Goal: Navigation & Orientation: Find specific page/section

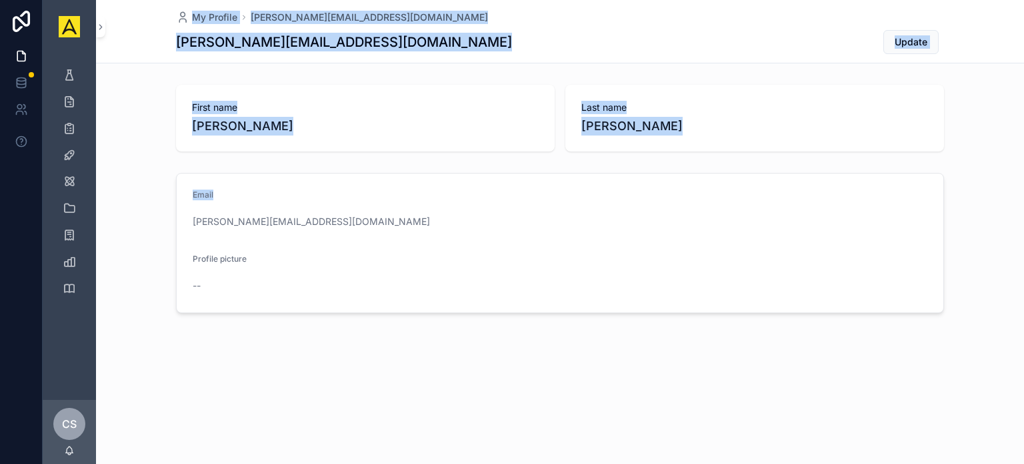
drag, startPoint x: 0, startPoint y: 0, endPoint x: 176, endPoint y: 26, distance: 178.0
click at [176, 26] on div "My Profile [PERSON_NAME][EMAIL_ADDRESS][DOMAIN_NAME] [PERSON_NAME][EMAIL_ADDRES…" at bounding box center [560, 201] width 928 height 403
click at [142, 128] on div "First name [PERSON_NAME] Last name [PERSON_NAME]" at bounding box center [560, 117] width 928 height 77
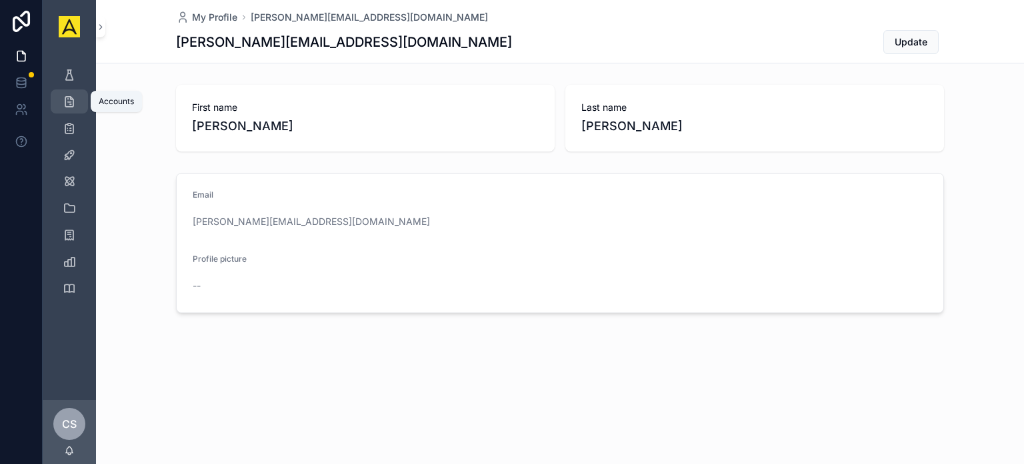
click at [71, 110] on div "Accounts" at bounding box center [69, 101] width 21 height 21
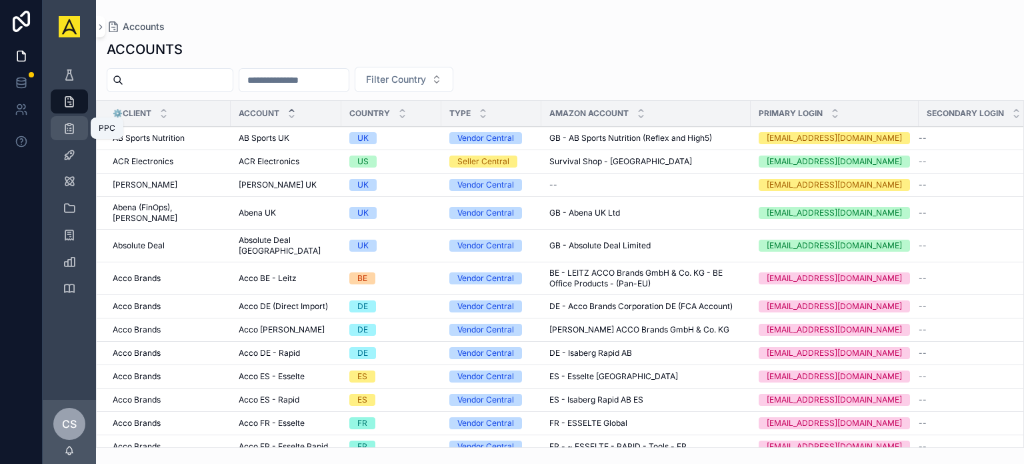
click at [69, 133] on icon "scrollable content" at bounding box center [69, 127] width 13 height 13
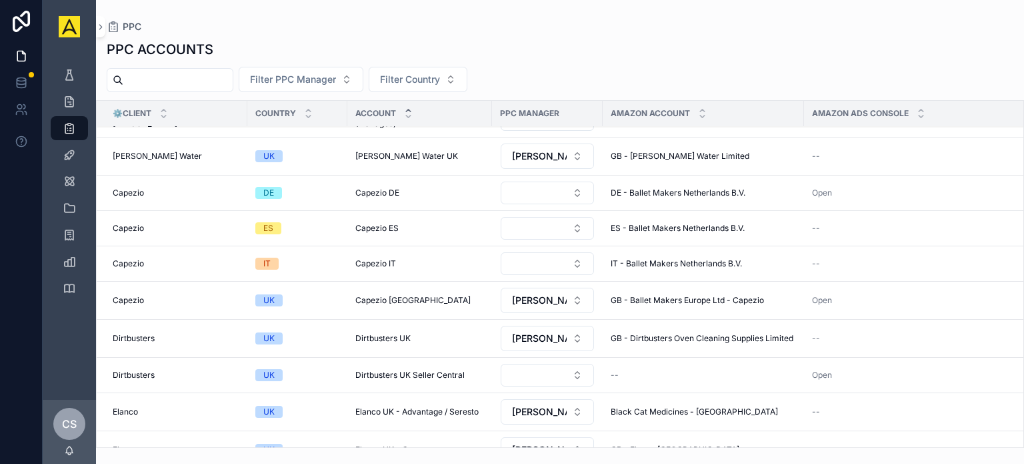
scroll to position [378, 0]
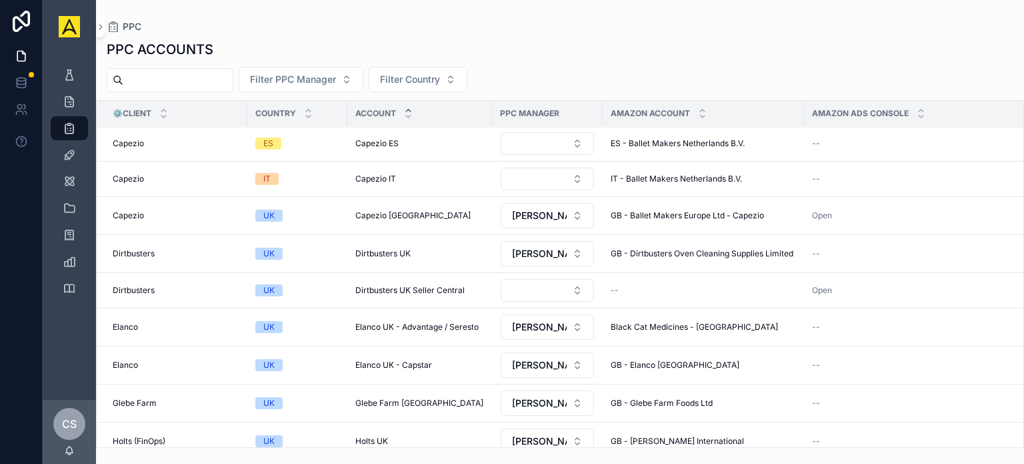
click at [1024, 218] on div "⚙️Client Country Account PPC Manager Amazon Account Amazon Ads Console Merchant…" at bounding box center [560, 273] width 928 height 347
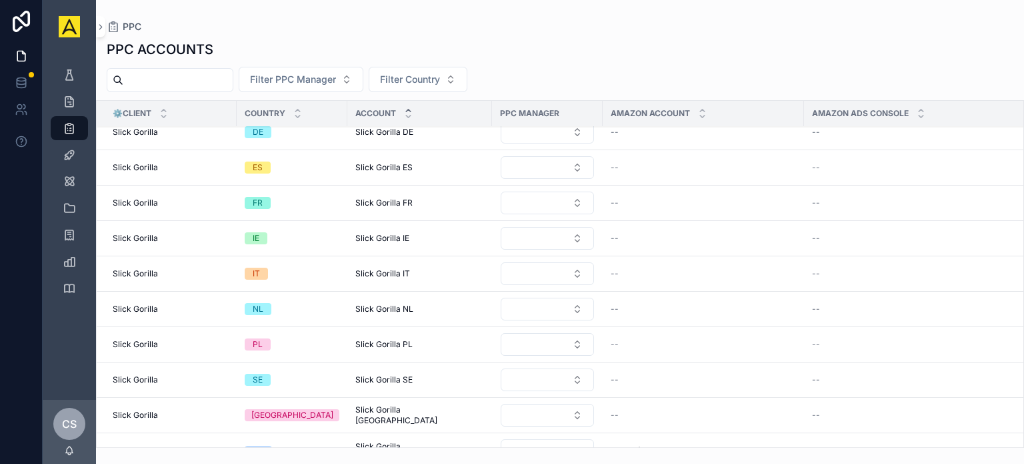
scroll to position [1559, 0]
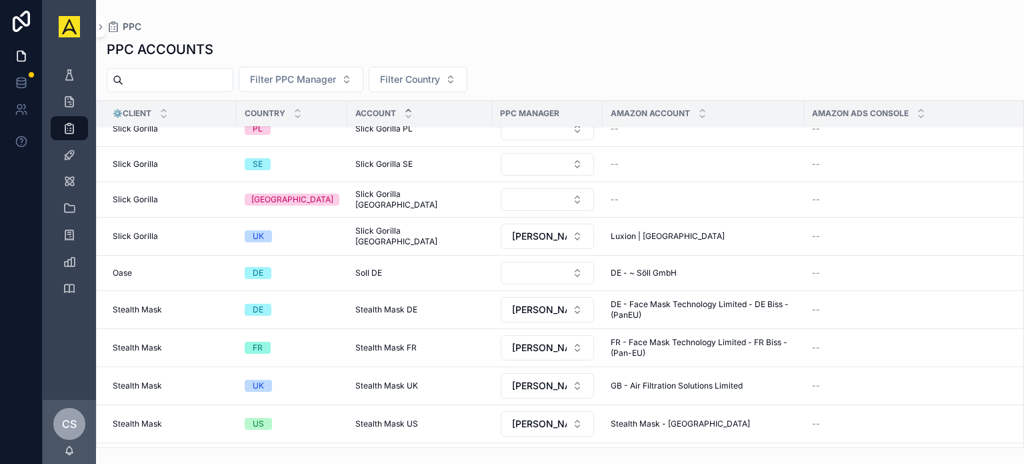
click at [1023, 371] on div "⚙️Client Country Account PPC Manager Amazon Account Amazon Ads Console Merchant…" at bounding box center [560, 273] width 928 height 347
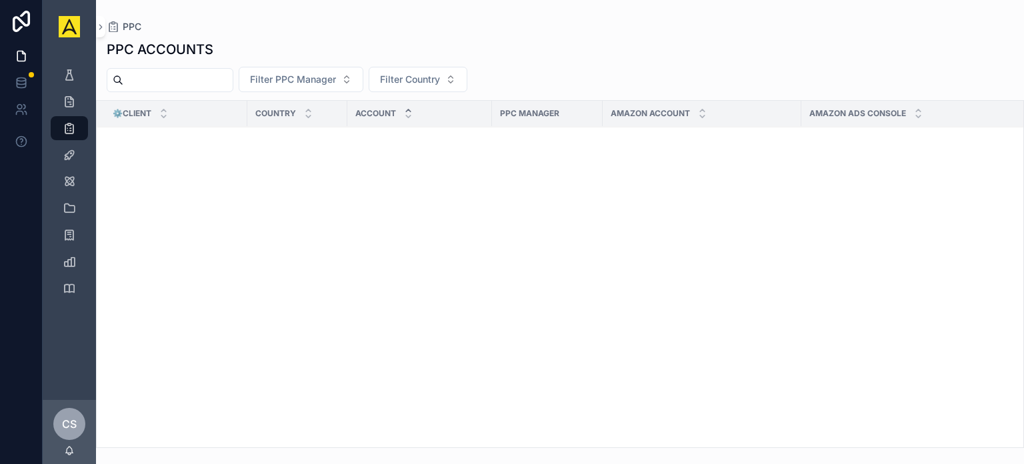
scroll to position [0, 0]
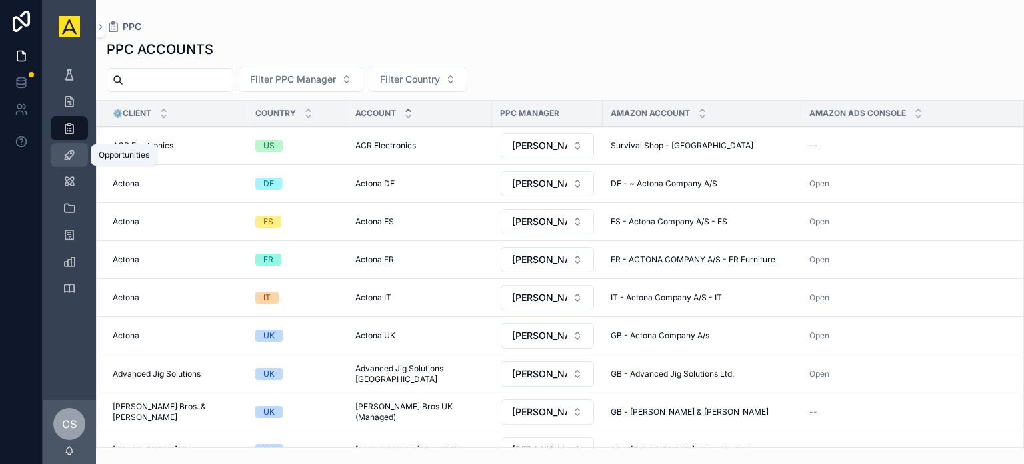
click at [63, 154] on icon "scrollable content" at bounding box center [69, 154] width 13 height 13
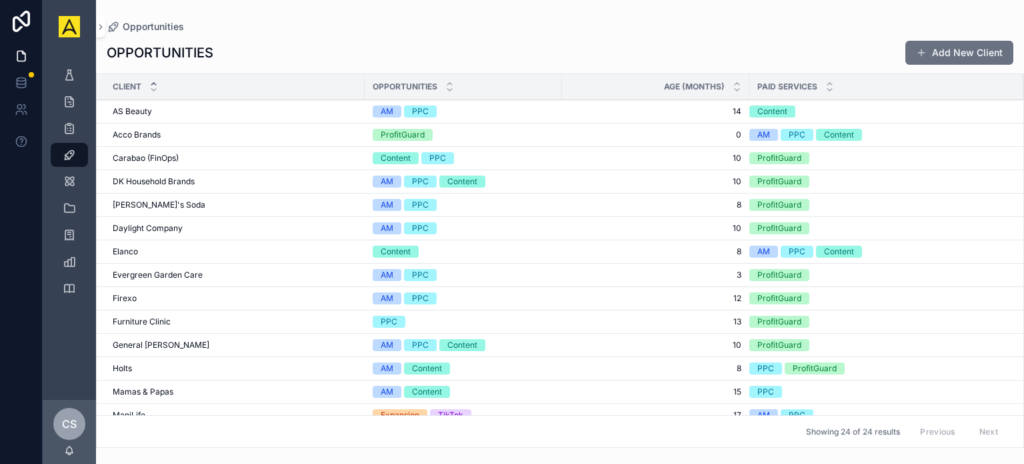
drag, startPoint x: 1024, startPoint y: 145, endPoint x: 1024, endPoint y: 173, distance: 28.0
click at [1024, 173] on div "Client Opportunities Age (Months) Paid Services AS Beauty AS Beauty AM PPC 14 1…" at bounding box center [560, 260] width 928 height 374
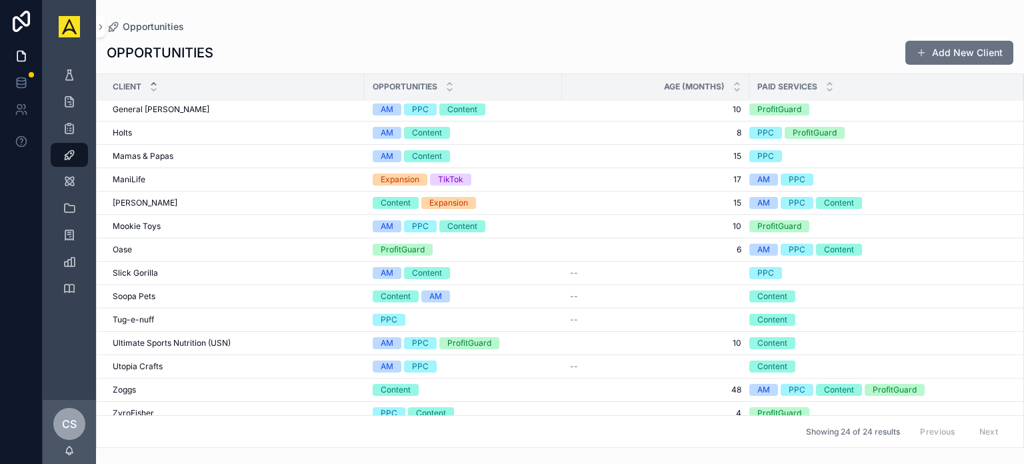
scroll to position [240, 0]
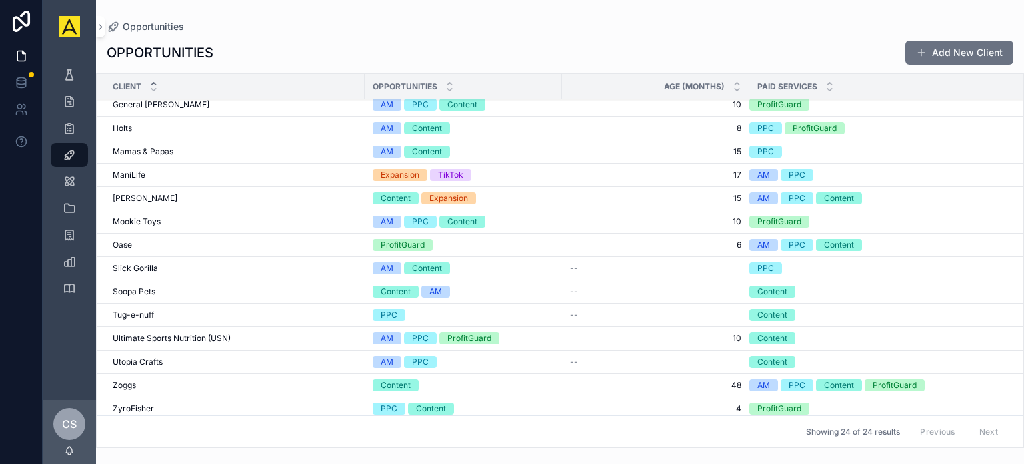
drag, startPoint x: 1024, startPoint y: 325, endPoint x: 1024, endPoint y: 341, distance: 16.0
click at [1024, 341] on div "Client Opportunities Age (Months) Paid Services AS Beauty AS Beauty AM PPC 14 1…" at bounding box center [560, 260] width 928 height 374
click at [1024, 339] on div "Client Opportunities Age (Months) Paid Services AS Beauty AS Beauty AM PPC 14 1…" at bounding box center [560, 260] width 928 height 374
drag, startPoint x: 1024, startPoint y: 271, endPoint x: 1024, endPoint y: 281, distance: 9.3
click at [1024, 281] on div "Client Opportunities Age (Months) Paid Services AS Beauty AS Beauty AM PPC 14 1…" at bounding box center [560, 260] width 928 height 374
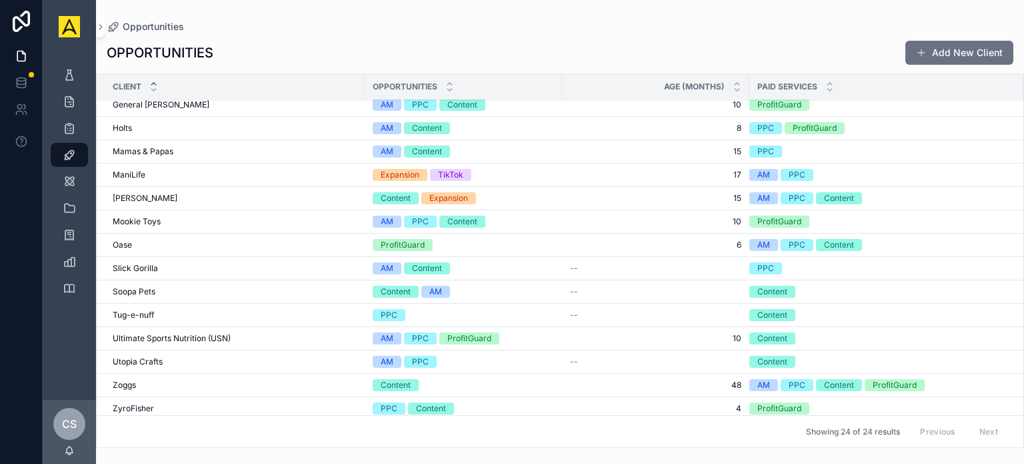
scroll to position [0, 0]
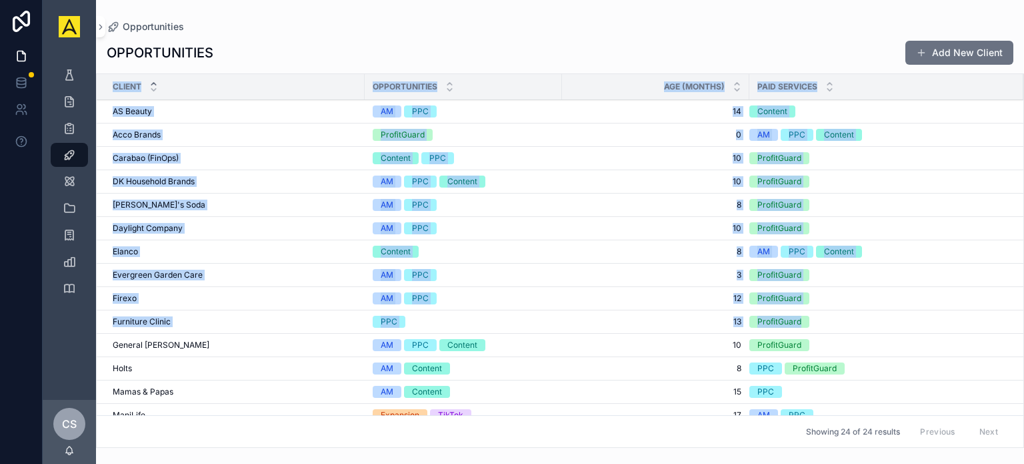
drag, startPoint x: 1024, startPoint y: 281, endPoint x: 970, endPoint y: 329, distance: 72.2
click at [970, 329] on div "Client Opportunities Age (Months) Paid Services AS Beauty AS Beauty AM PPC 14 1…" at bounding box center [560, 260] width 928 height 374
click at [934, 252] on div "AM PPC Content" at bounding box center [879, 251] width 258 height 12
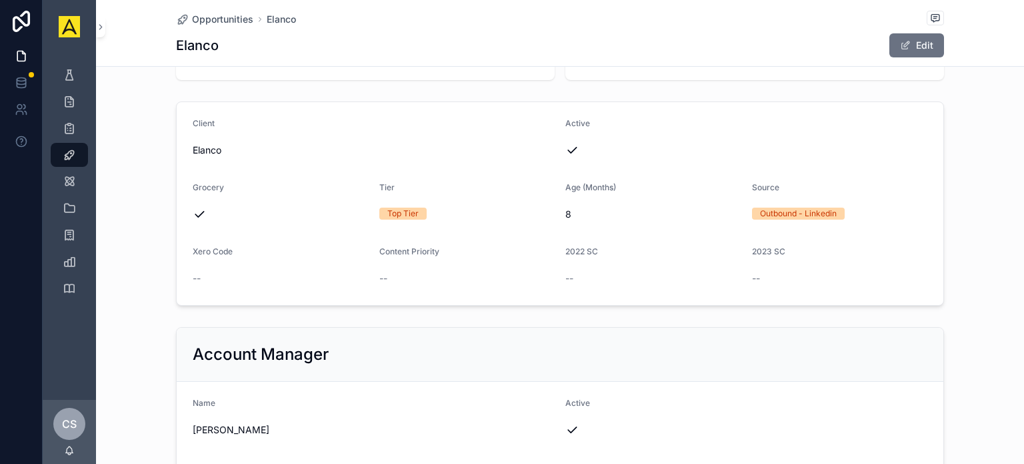
scroll to position [67, 0]
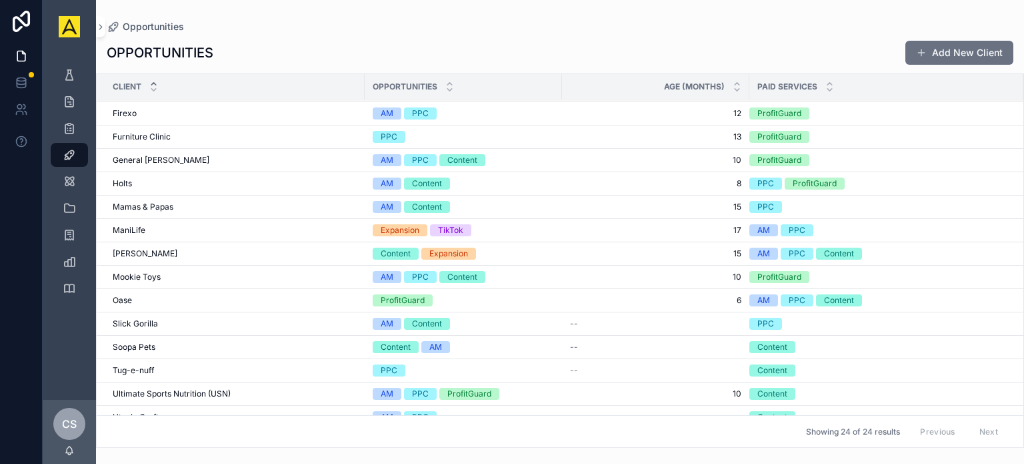
scroll to position [188, 0]
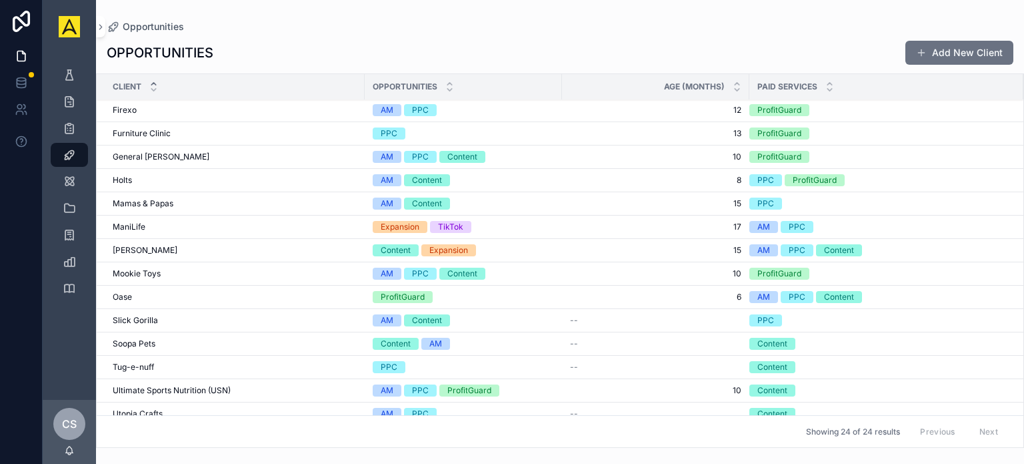
click at [117, 291] on span "Oase" at bounding box center [122, 296] width 19 height 11
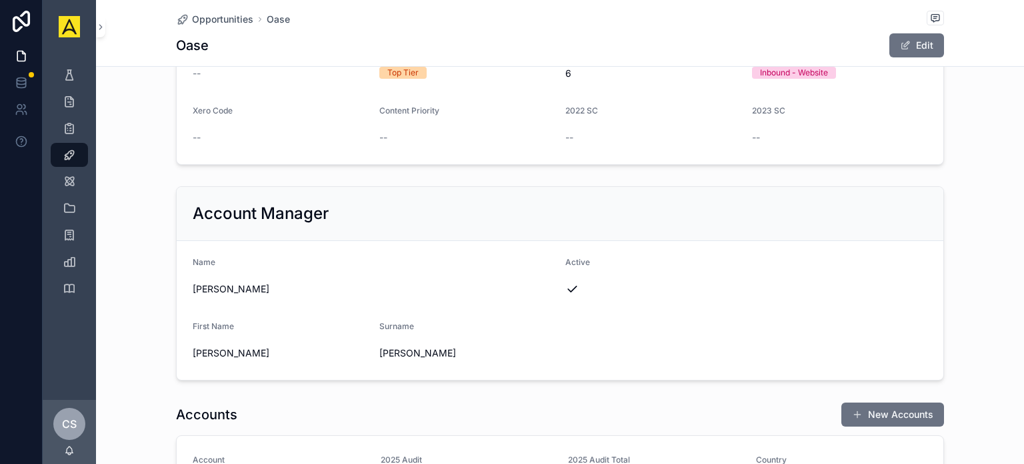
scroll to position [275, 0]
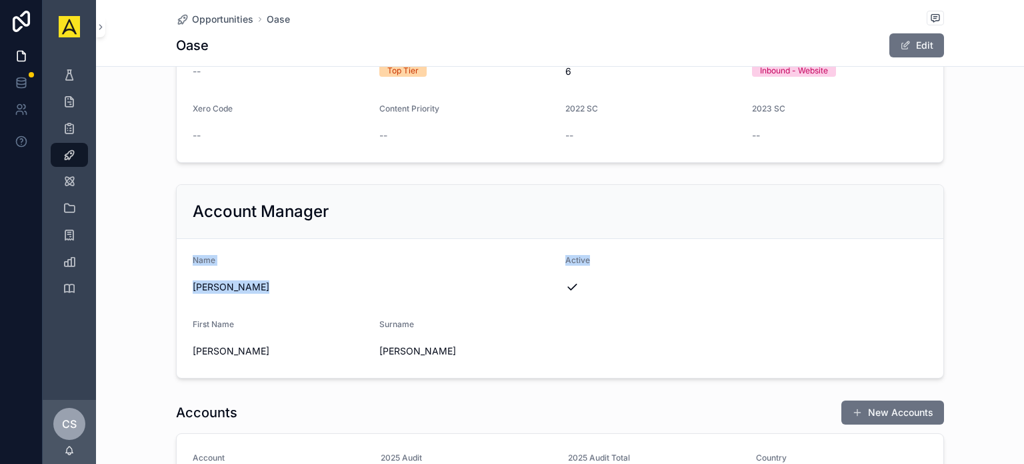
drag, startPoint x: 1006, startPoint y: 211, endPoint x: 1000, endPoint y: 245, distance: 33.9
click at [1000, 245] on div "Account Manager Name [PERSON_NAME] Active First Name [PERSON_NAME] [PERSON_NAME]" at bounding box center [560, 281] width 928 height 205
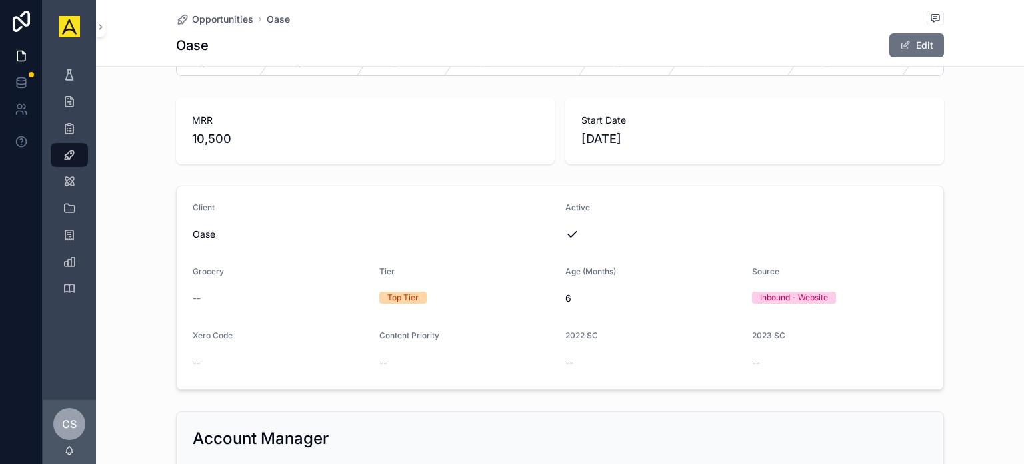
scroll to position [33, 0]
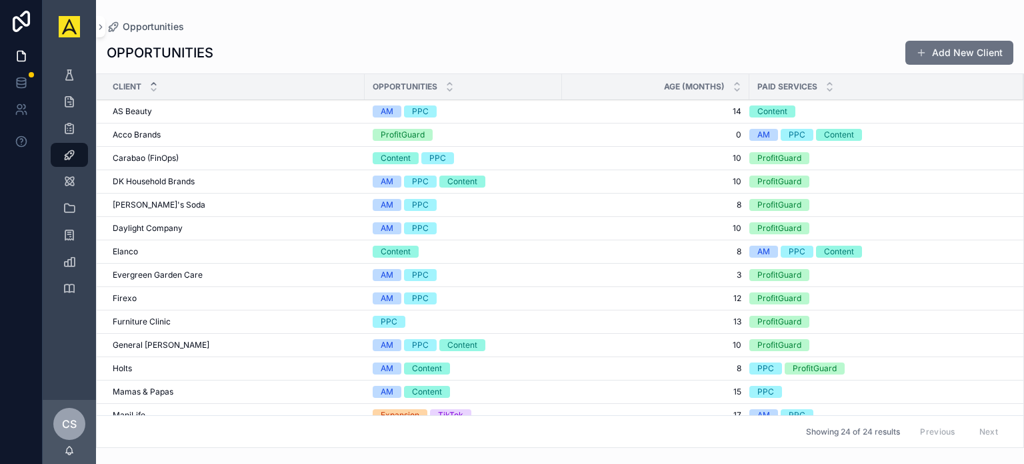
click at [135, 133] on span "Acco Brands" at bounding box center [137, 134] width 48 height 11
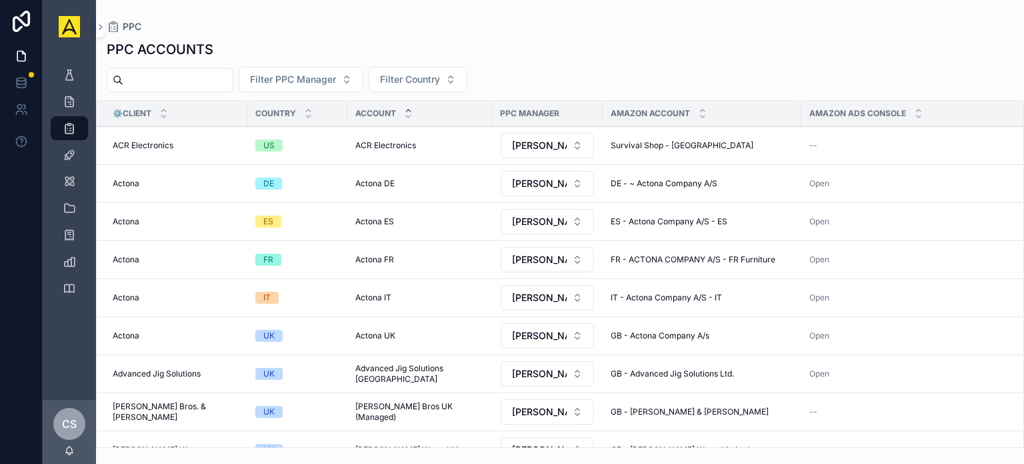
click at [135, 144] on span "ACR Electronics" at bounding box center [143, 145] width 61 height 11
click at [55, 179] on link "Team" at bounding box center [69, 181] width 37 height 24
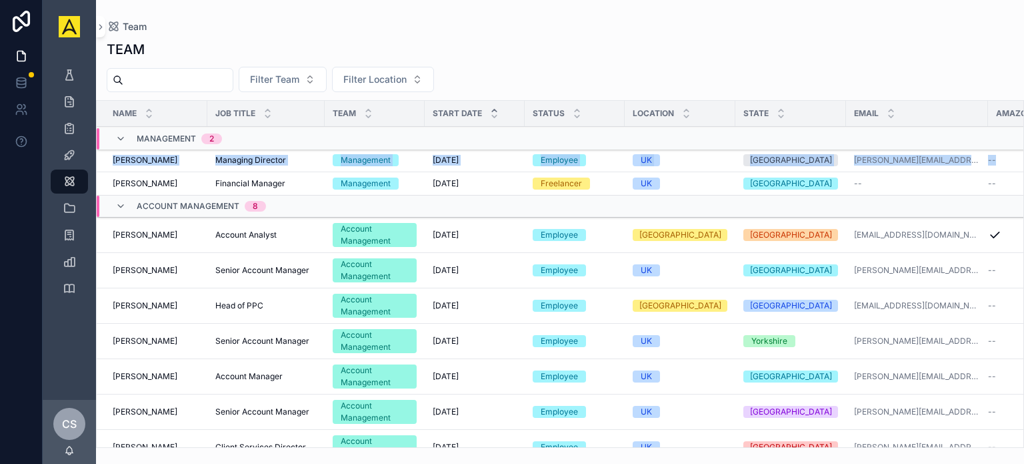
click at [1024, 147] on div "Name Job Title Team Start Date Status Location State Email Amazonian Management…" at bounding box center [560, 273] width 928 height 347
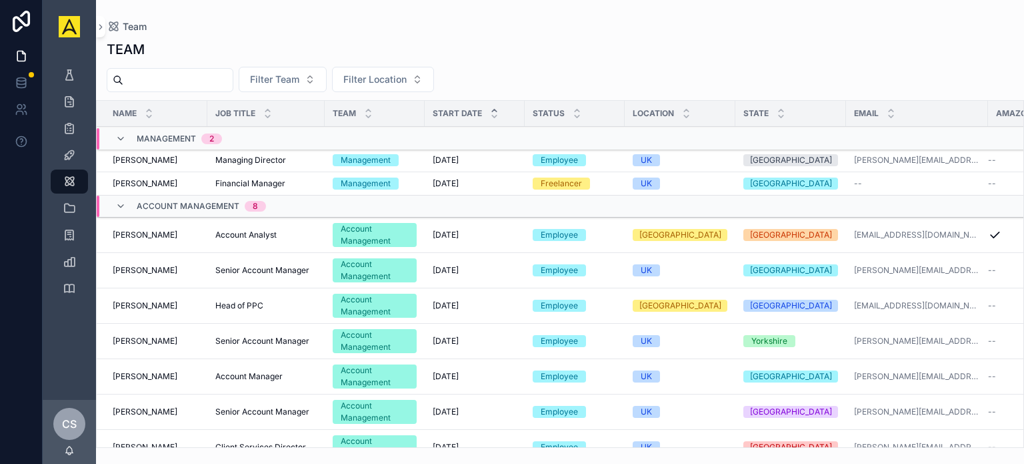
drag, startPoint x: 1024, startPoint y: 147, endPoint x: 1018, endPoint y: 127, distance: 20.1
click at [1018, 127] on div "Name Job Title Team Start Date Status Location State Email Amazonian Management…" at bounding box center [560, 273] width 928 height 347
click at [961, 63] on div "TEAM Filter Team Filter Location Name Job Title Team Start Date Status Location…" at bounding box center [560, 239] width 928 height 415
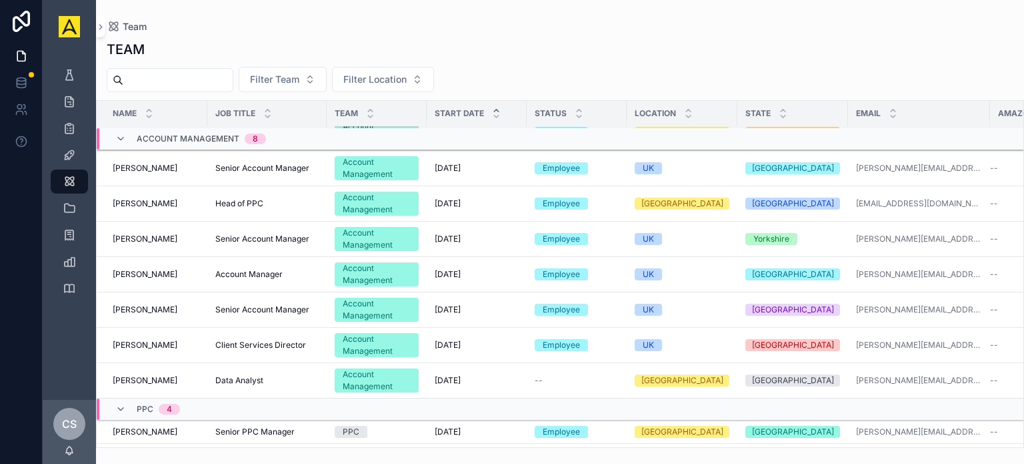
scroll to position [114, 0]
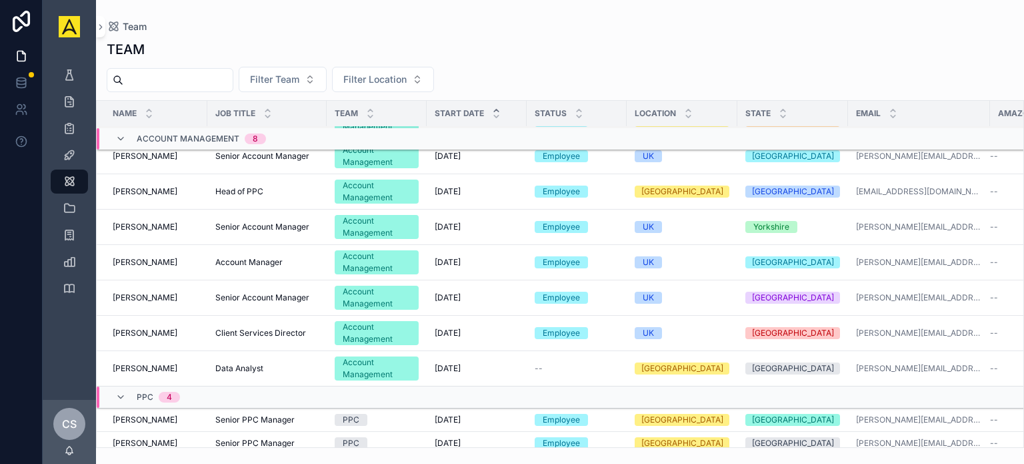
drag, startPoint x: 1024, startPoint y: 179, endPoint x: 1022, endPoint y: 189, distance: 10.8
click at [1022, 189] on div "Name Job Title Team Start Date Status Location State Email Amazonian Management…" at bounding box center [560, 273] width 928 height 347
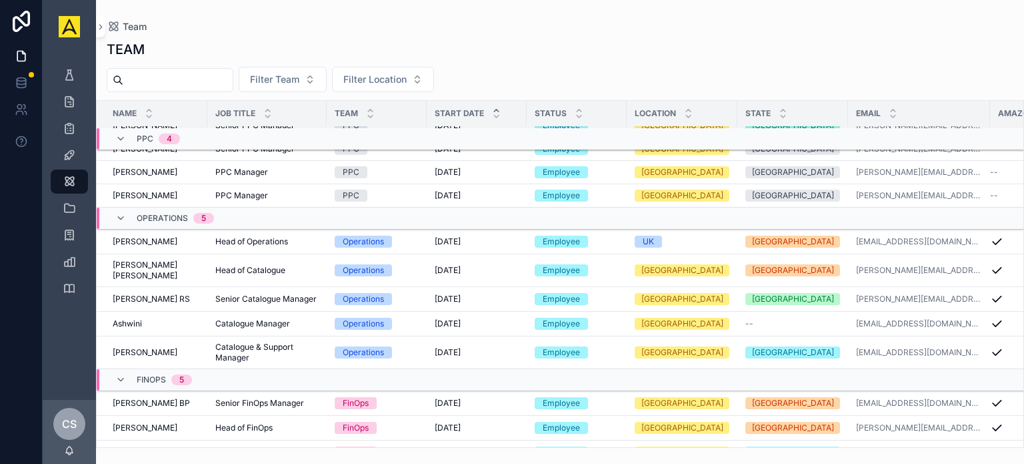
scroll to position [383, 0]
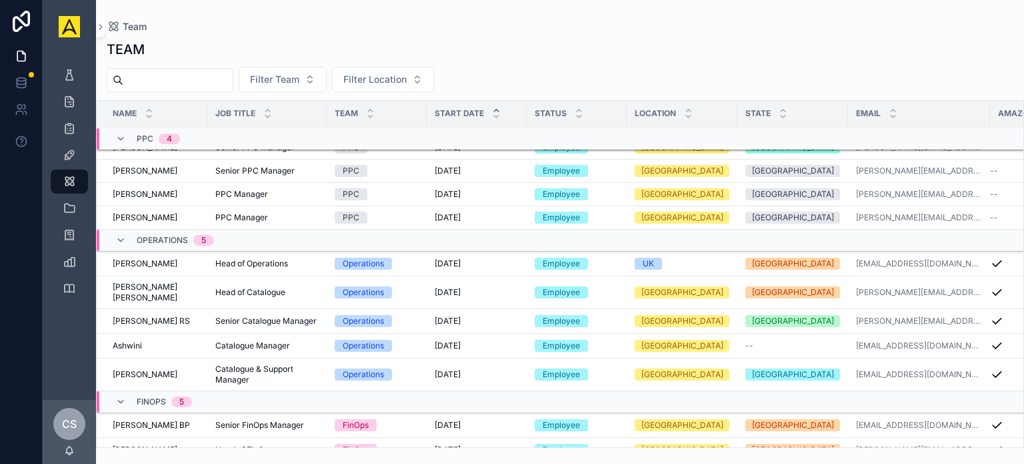
drag, startPoint x: 1024, startPoint y: 254, endPoint x: 1020, endPoint y: 248, distance: 6.9
click at [1020, 248] on div "Name Job Title Team Start Date Status Location State Email Amazonian Management…" at bounding box center [560, 273] width 928 height 347
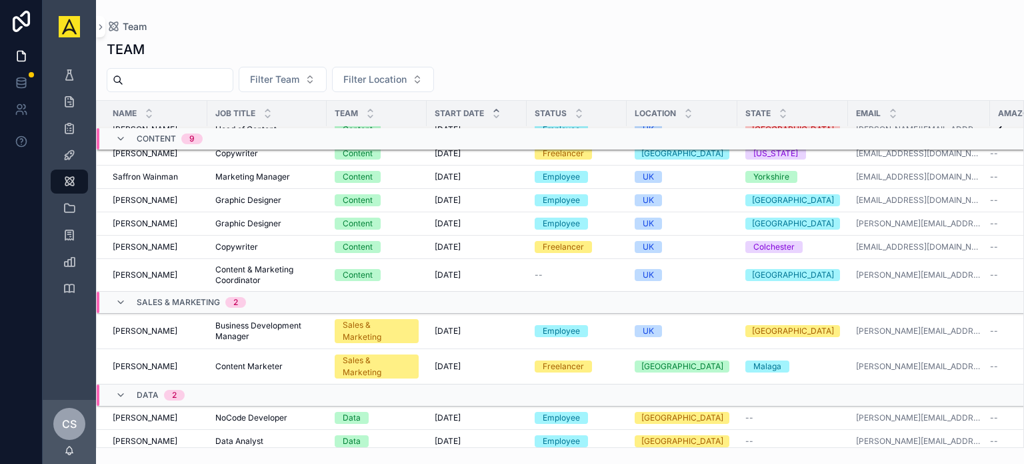
scroll to position [865, 0]
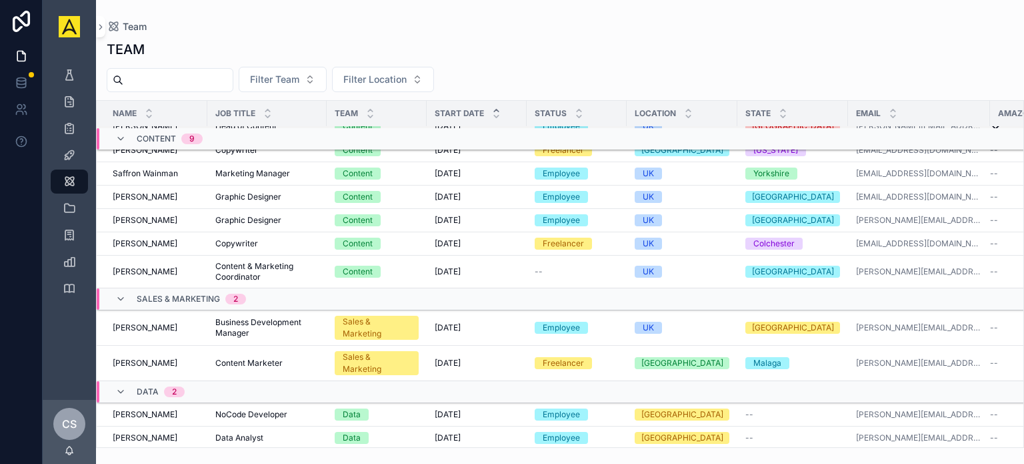
click at [135, 432] on span "[PERSON_NAME]" at bounding box center [145, 437] width 65 height 11
copy div "Arkash [PERSON_NAME]"
click at [1024, 380] on div "Name Job Title Team Start Date Status Location State Email Amazonian FinOps 5 […" at bounding box center [560, 273] width 928 height 347
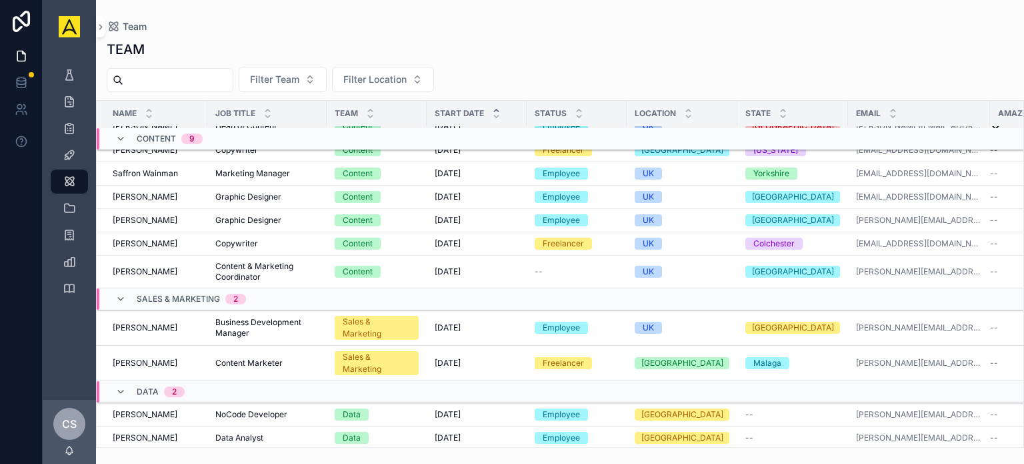
click at [1024, 380] on div "Name Job Title Team Start Date Status Location State Email Amazonian FinOps 5 […" at bounding box center [560, 273] width 928 height 347
click at [69, 77] on icon "scrollable content" at bounding box center [69, 74] width 13 height 13
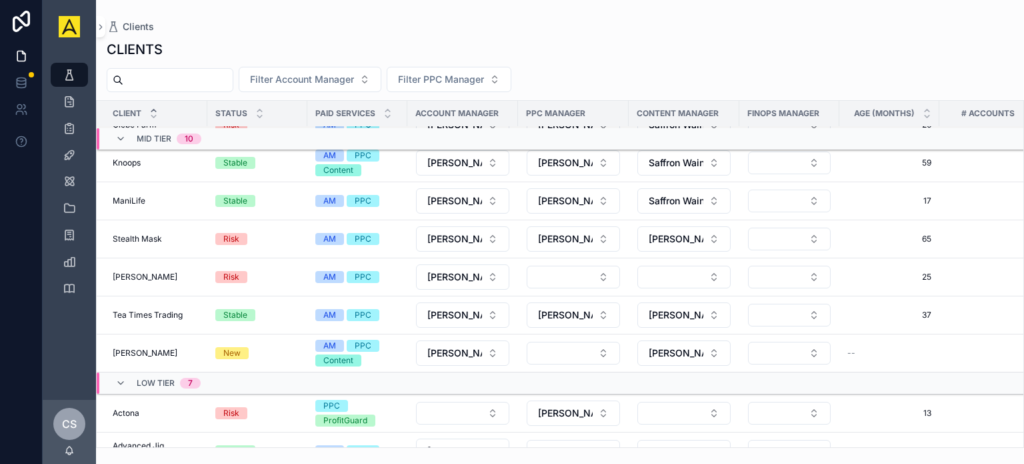
scroll to position [563, 0]
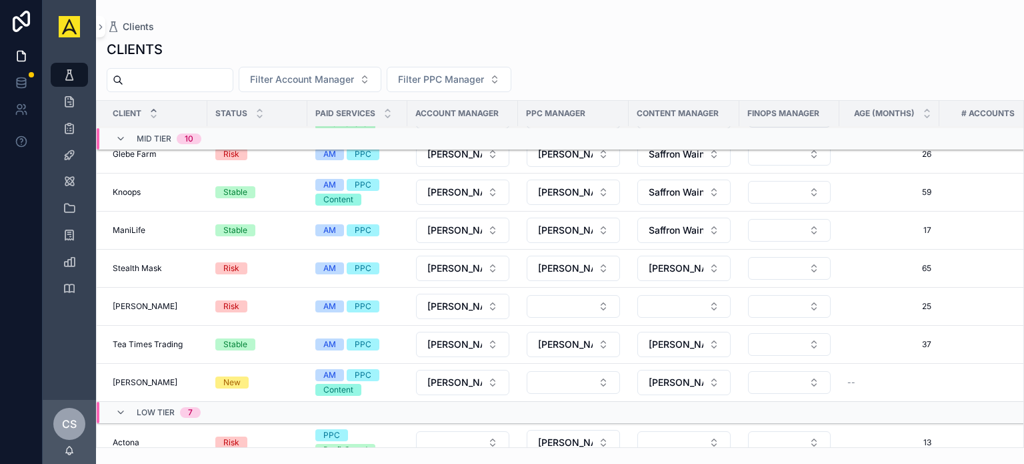
drag, startPoint x: 1024, startPoint y: 257, endPoint x: 1016, endPoint y: 244, distance: 15.2
click at [1016, 244] on div "Client Status Paid Services Account Manager PPC Manager Content Manager FinOps …" at bounding box center [560, 273] width 928 height 347
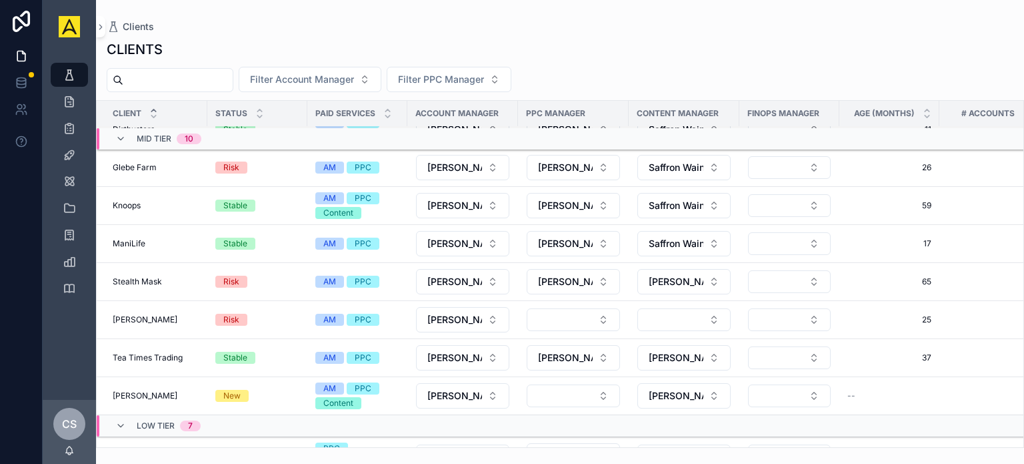
click at [864, 63] on div "CLIENTS Filter Account Manager Filter PPC Manager Client Status Paid Services A…" at bounding box center [560, 239] width 928 height 415
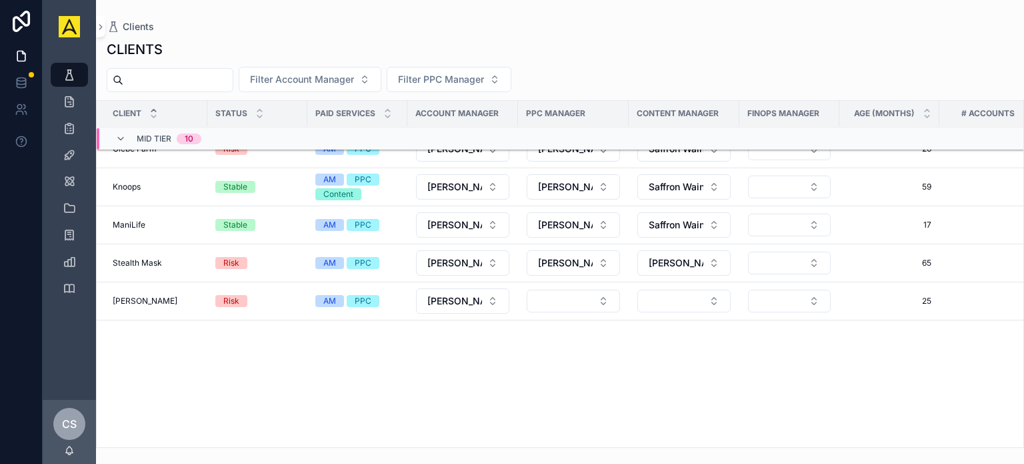
scroll to position [0, 0]
